Goal: Task Accomplishment & Management: Manage account settings

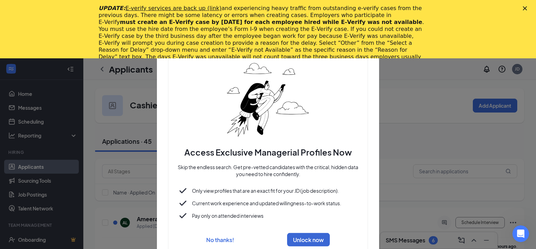
click at [527, 7] on icon "Close" at bounding box center [525, 8] width 4 height 4
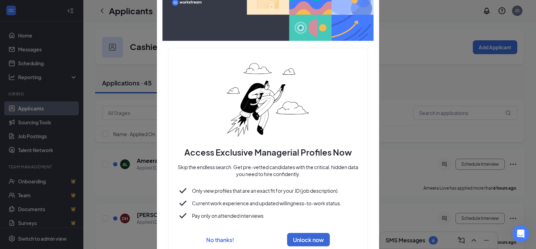
click at [216, 239] on button "No thanks!" at bounding box center [220, 239] width 28 height 7
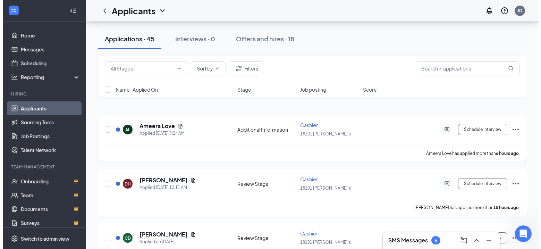
scroll to position [69, 0]
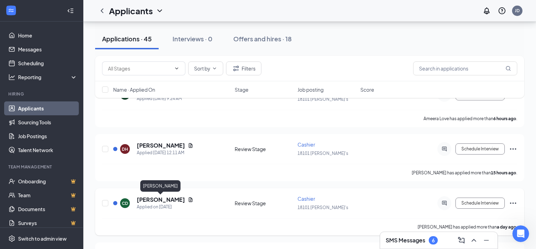
click at [160, 199] on h5 "[PERSON_NAME]" at bounding box center [161, 200] width 48 height 8
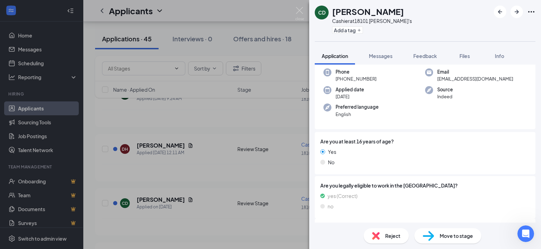
scroll to position [35, 0]
click at [383, 56] on span "Messages" at bounding box center [381, 56] width 24 height 6
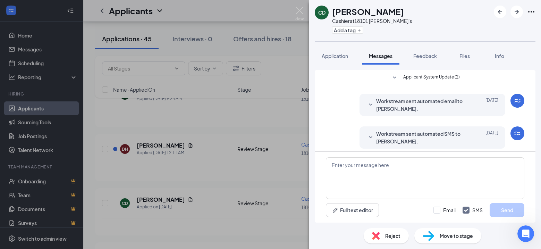
click at [534, 7] on div at bounding box center [515, 12] width 42 height 13
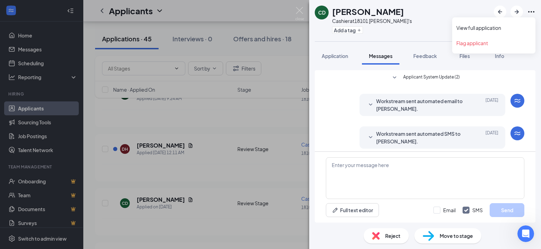
click at [533, 12] on icon "Ellipses" at bounding box center [532, 12] width 8 height 8
click at [489, 28] on link "View full application" at bounding box center [494, 27] width 75 height 7
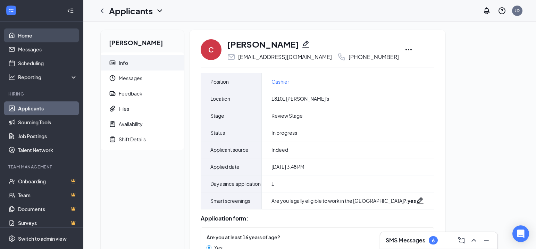
drag, startPoint x: 28, startPoint y: 34, endPoint x: 28, endPoint y: 39, distance: 4.9
click at [28, 35] on link "Home" at bounding box center [47, 35] width 59 height 14
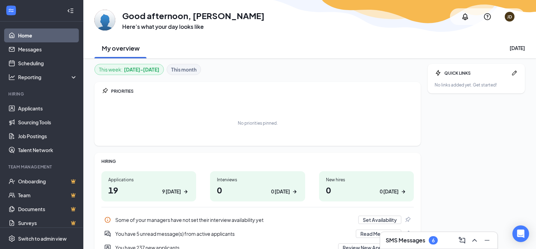
click at [119, 188] on h1 "19 9 [DATE]" at bounding box center [148, 190] width 81 height 12
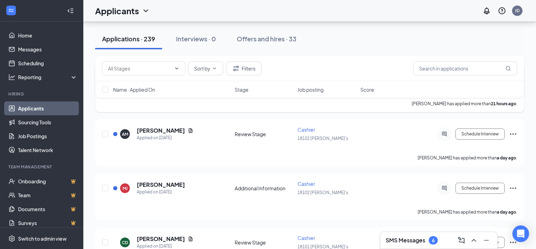
scroll to position [382, 0]
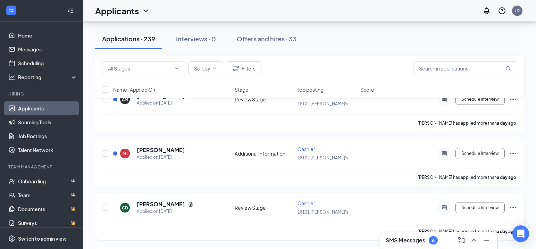
click at [307, 204] on span "Cashier" at bounding box center [307, 203] width 18 height 6
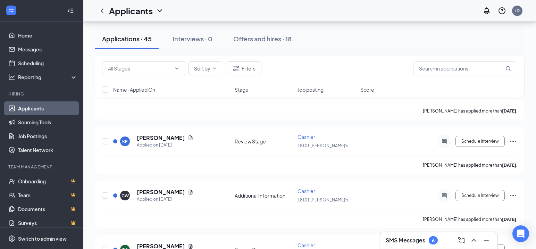
scroll to position [585, 0]
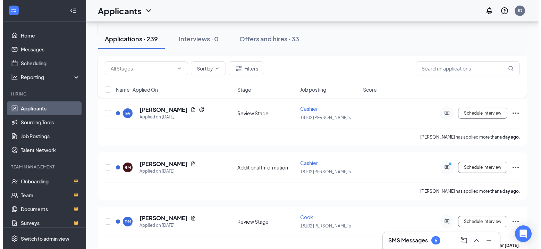
scroll to position [382, 0]
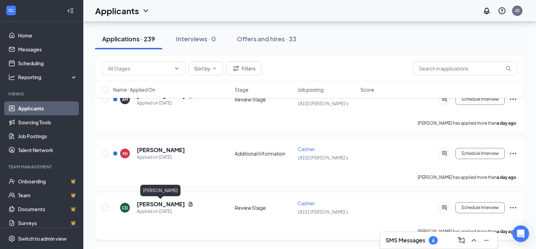
click at [169, 205] on h5 "[PERSON_NAME]" at bounding box center [161, 204] width 48 height 8
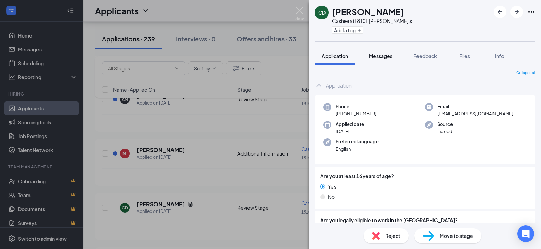
click at [382, 56] on span "Messages" at bounding box center [381, 56] width 24 height 6
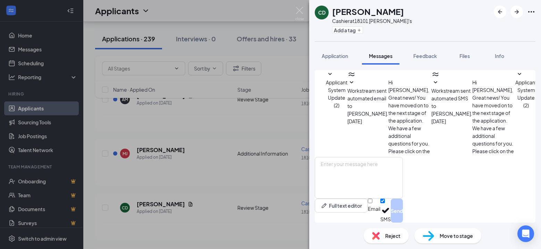
scroll to position [77, 0]
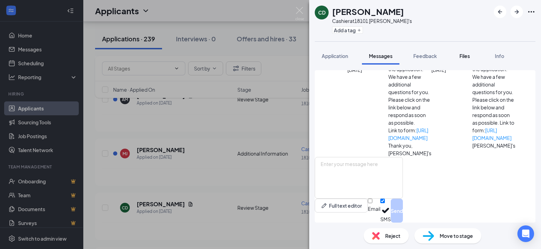
click at [461, 56] on span "Files" at bounding box center [465, 56] width 10 height 6
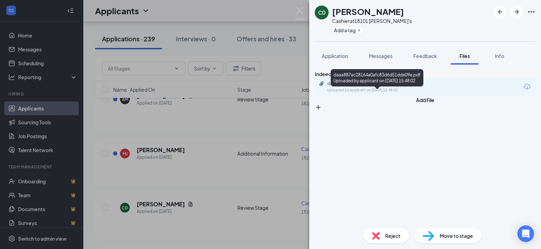
click at [384, 93] on div "Uploaded by applicant on [DATE] 15:48:02" at bounding box center [380, 91] width 104 height 6
